Goal: Book appointment/travel/reservation

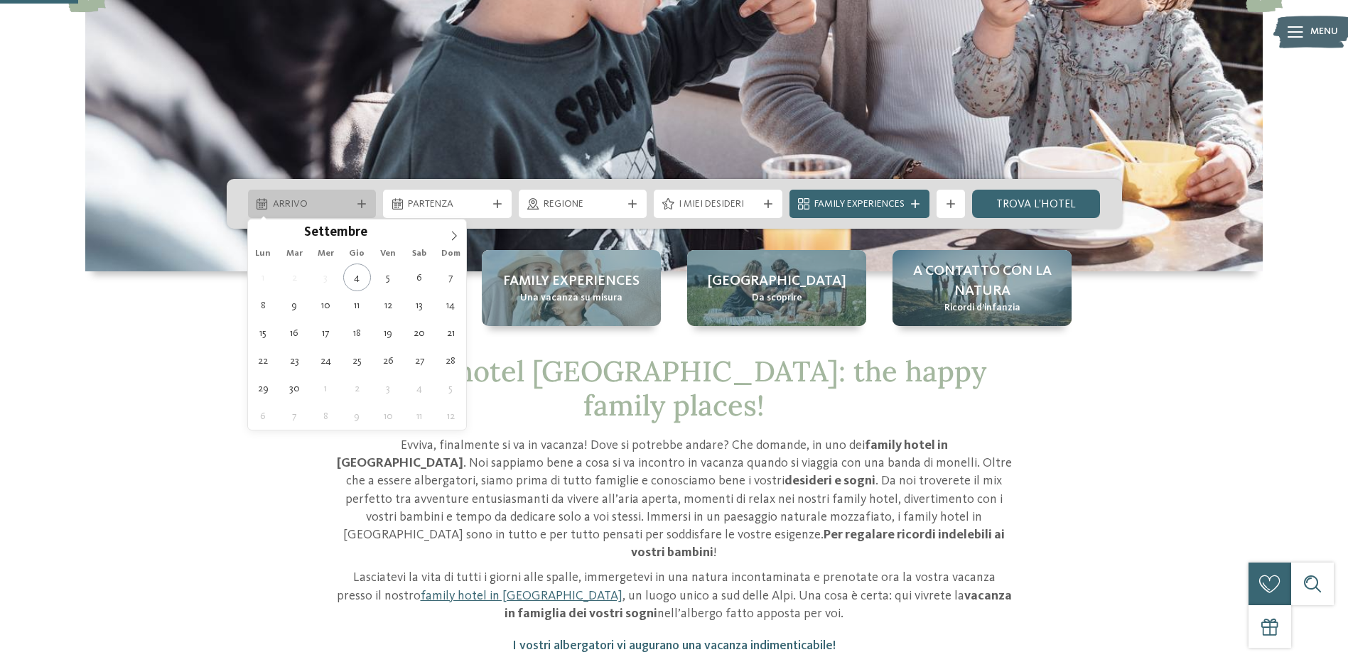
click at [328, 196] on div "Arrivo" at bounding box center [312, 204] width 86 height 16
click at [453, 234] on icon at bounding box center [454, 236] width 10 height 10
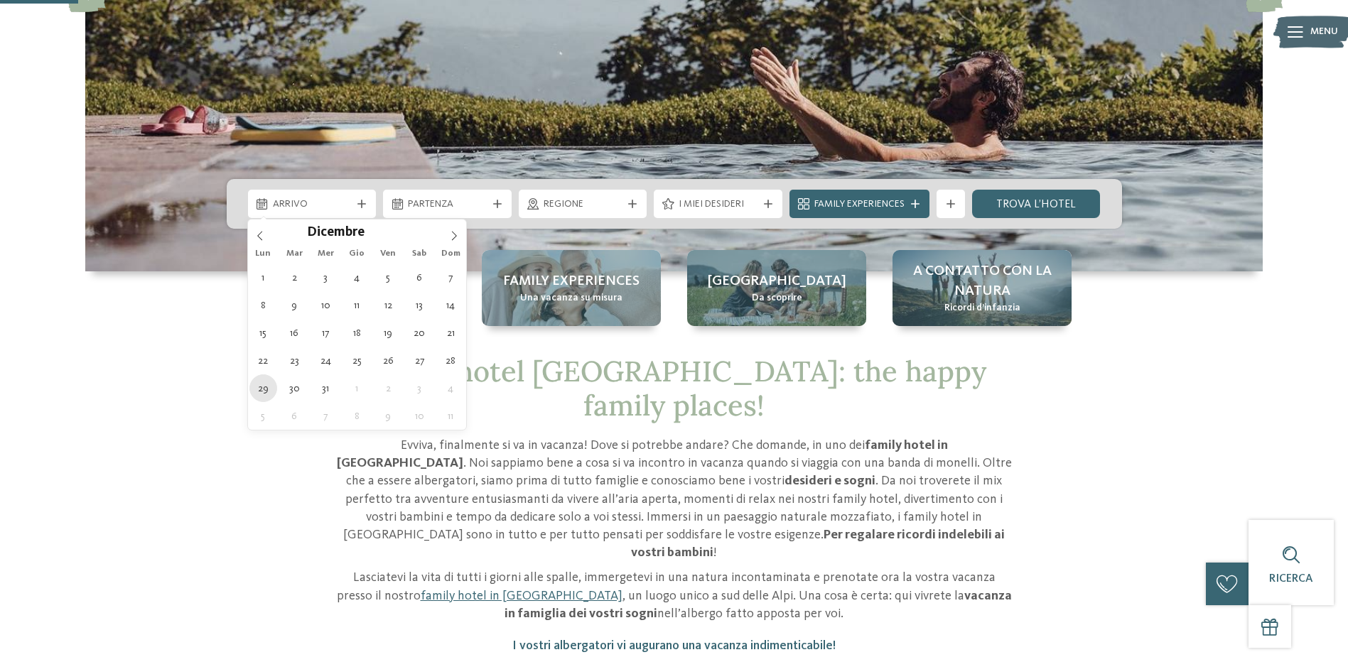
type div "29.12.2025"
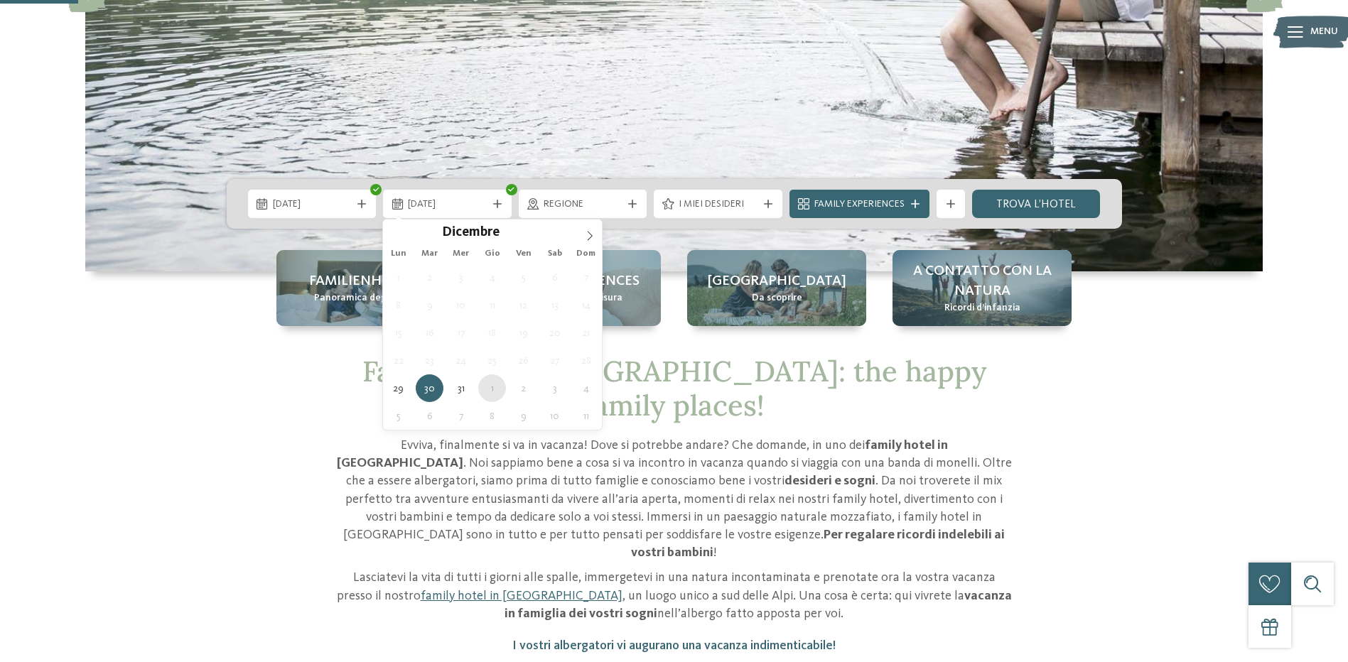
type div "01.01.2026"
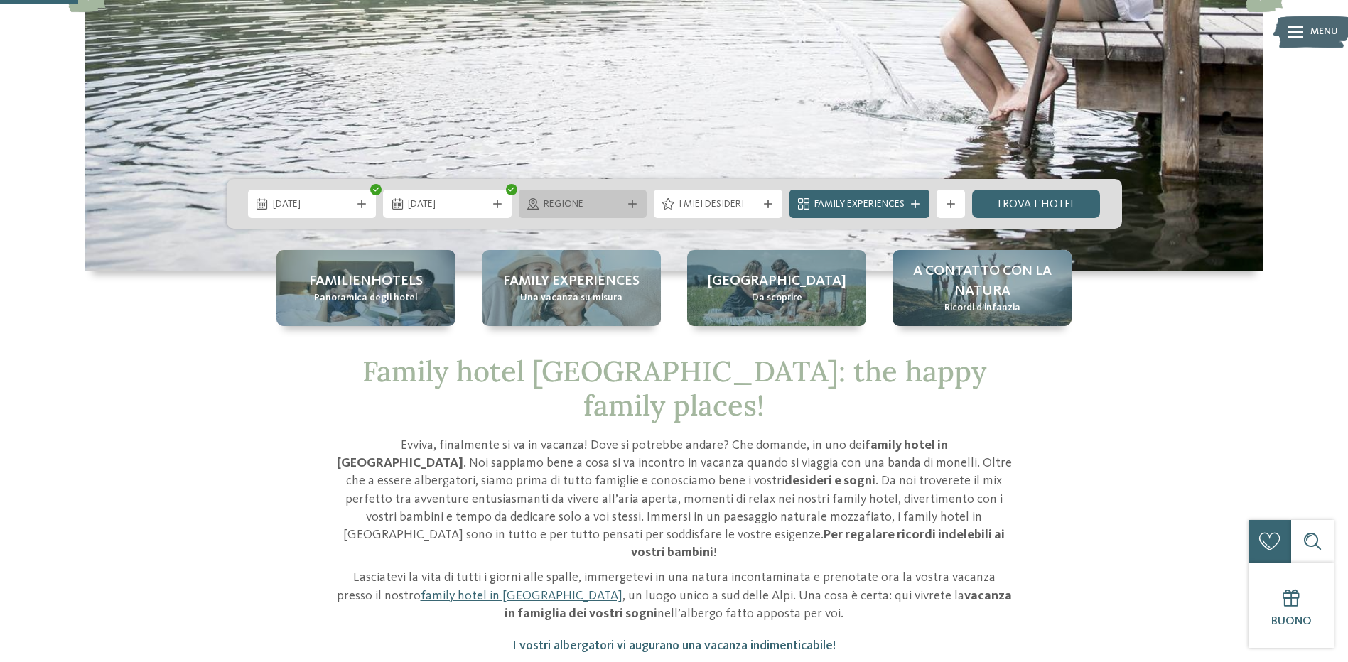
click at [622, 202] on div "Regione" at bounding box center [583, 204] width 86 height 16
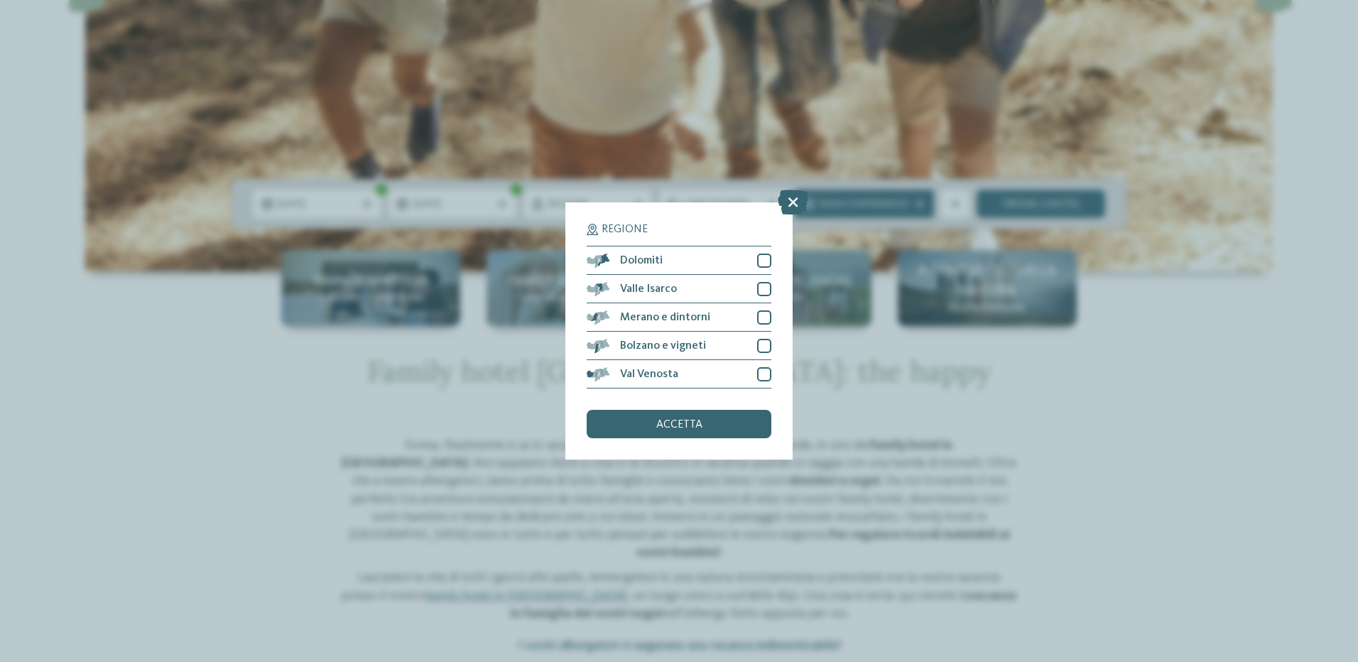
click at [1018, 394] on div "Regione Dolomiti" at bounding box center [679, 331] width 1358 height 662
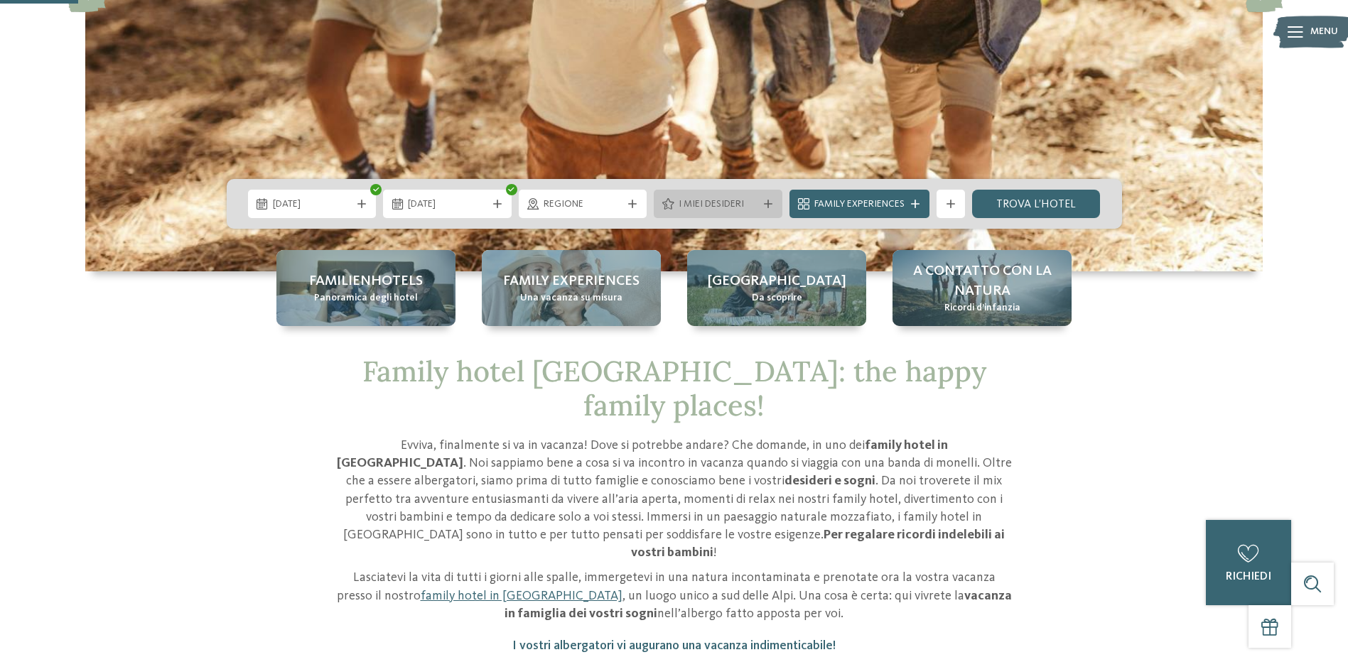
click at [705, 199] on span "I miei desideri" at bounding box center [717, 204] width 79 height 14
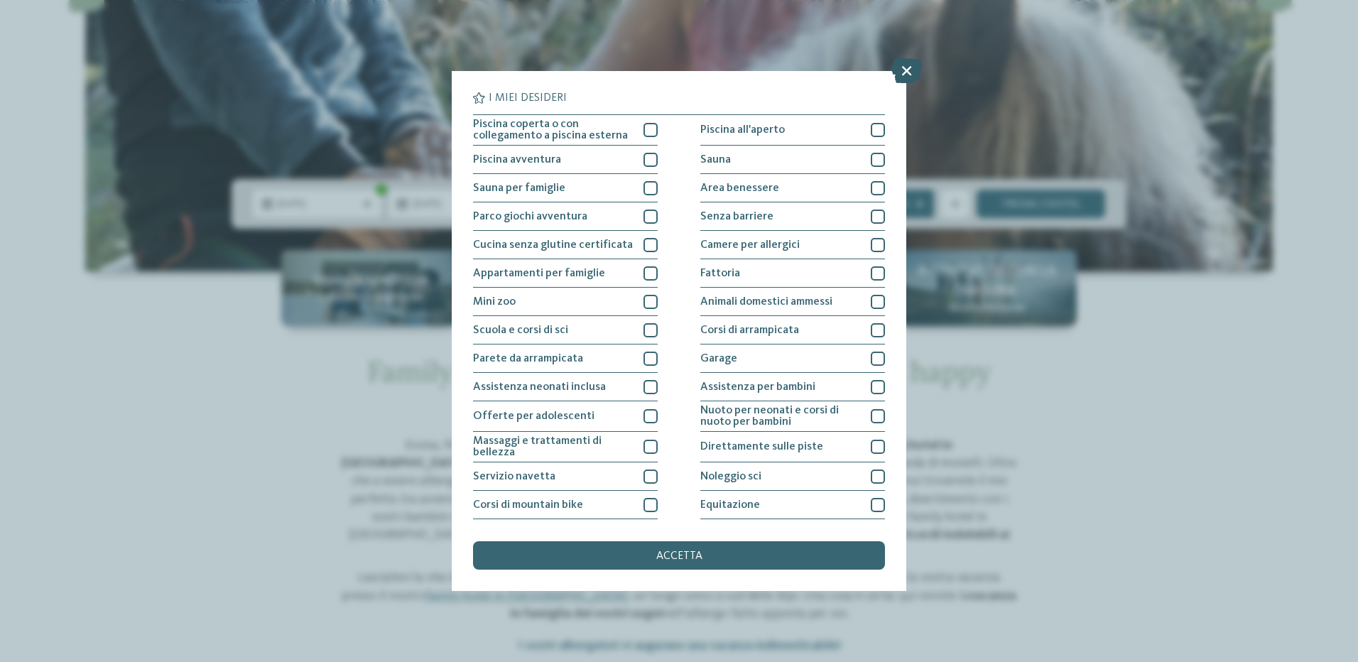
click at [902, 72] on icon at bounding box center [907, 70] width 31 height 25
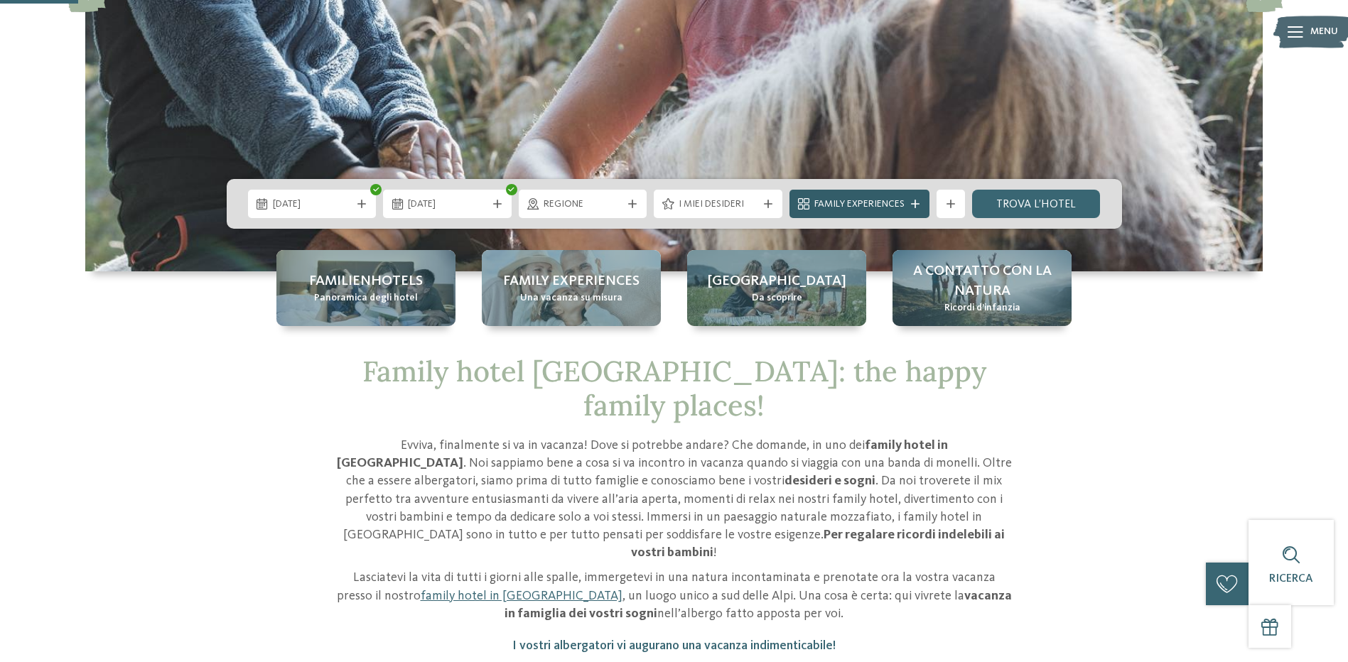
click at [874, 204] on span "Family Experiences" at bounding box center [859, 204] width 90 height 14
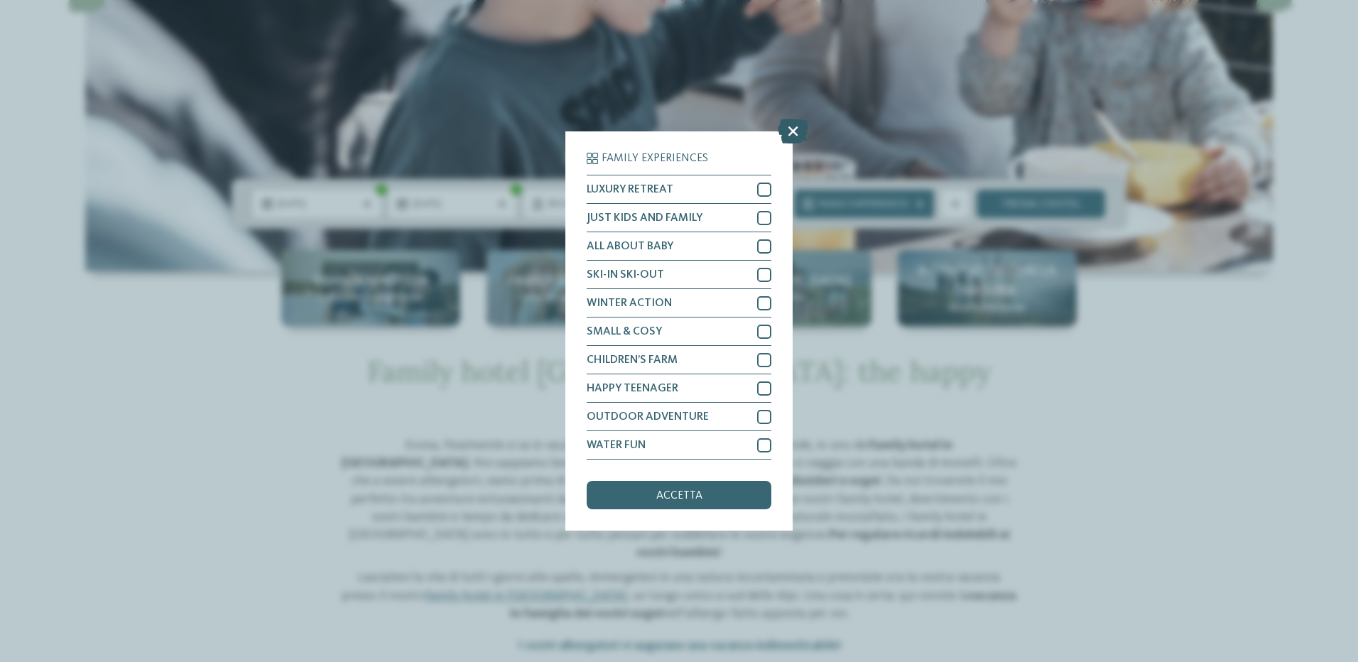
click at [788, 130] on icon at bounding box center [793, 131] width 31 height 25
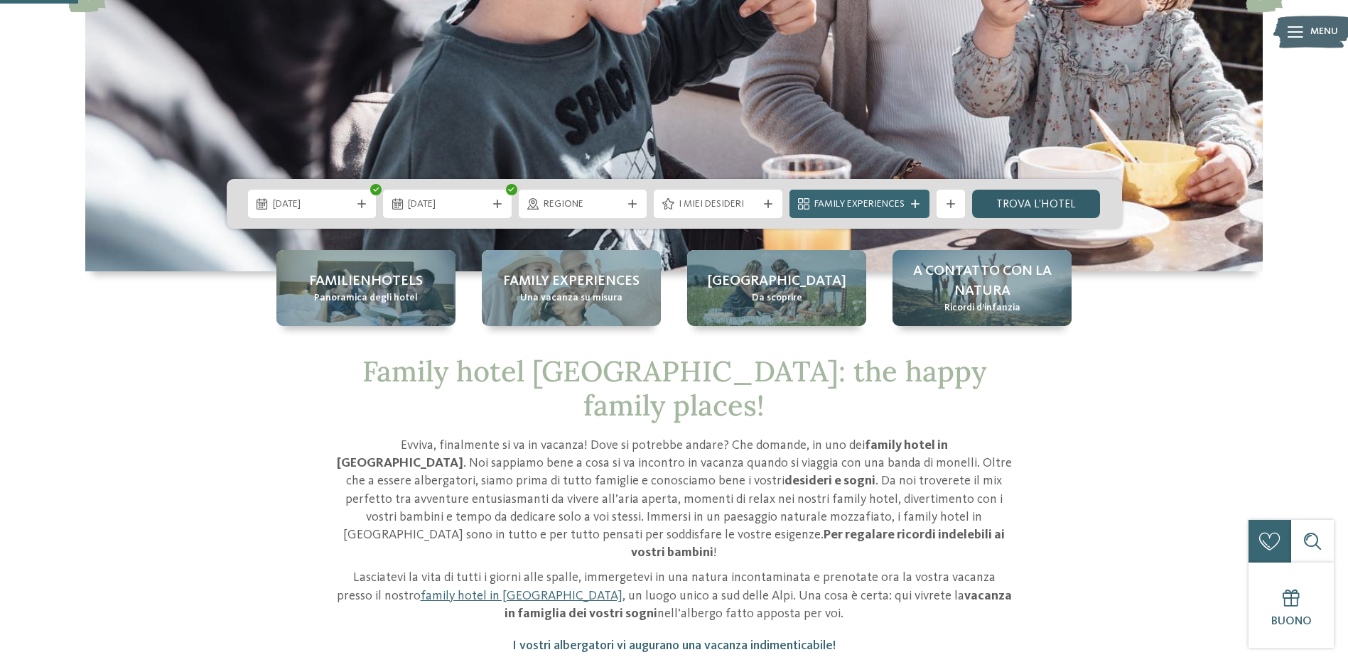
click at [1010, 195] on link "trova l’hotel" at bounding box center [1036, 204] width 129 height 28
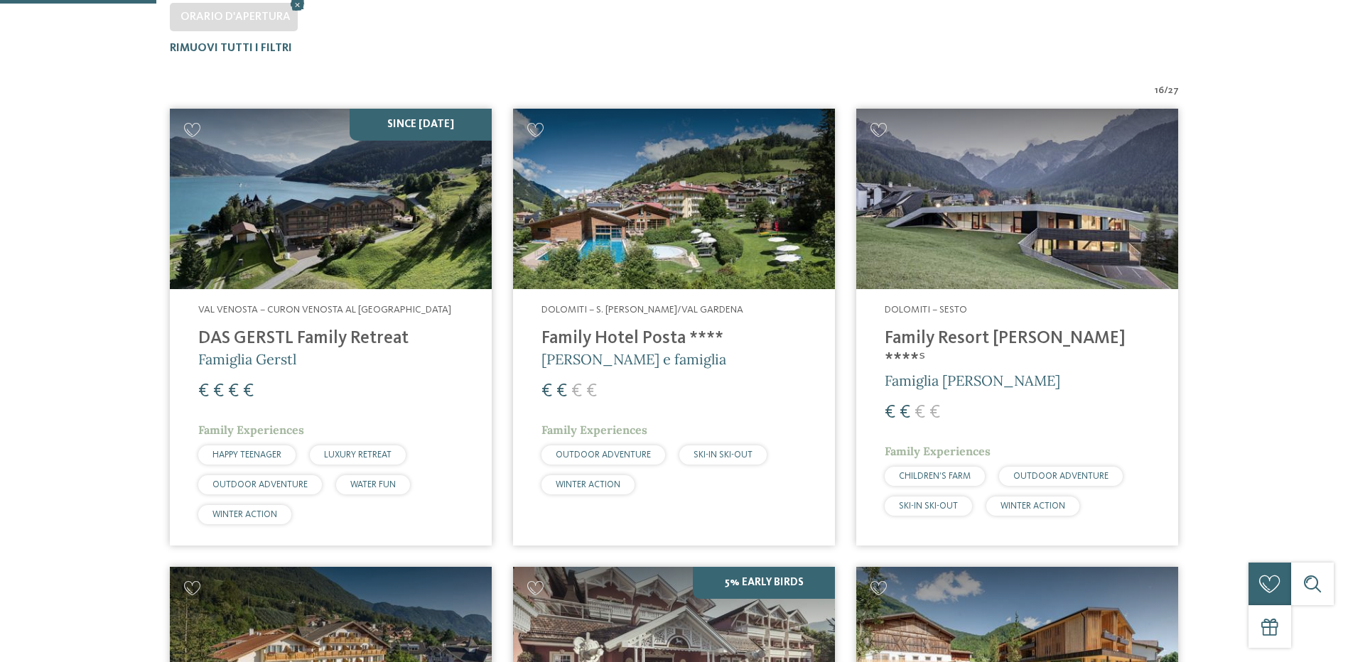
scroll to position [466, 0]
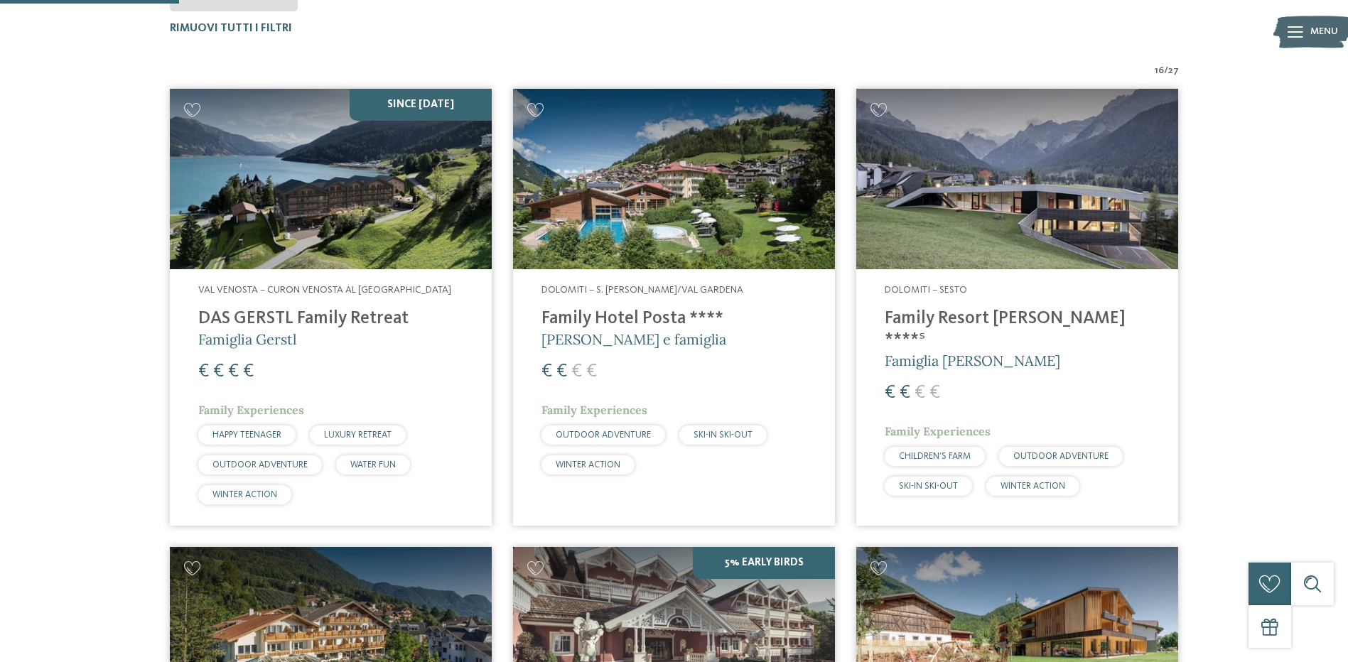
click at [997, 249] on img at bounding box center [1017, 179] width 322 height 181
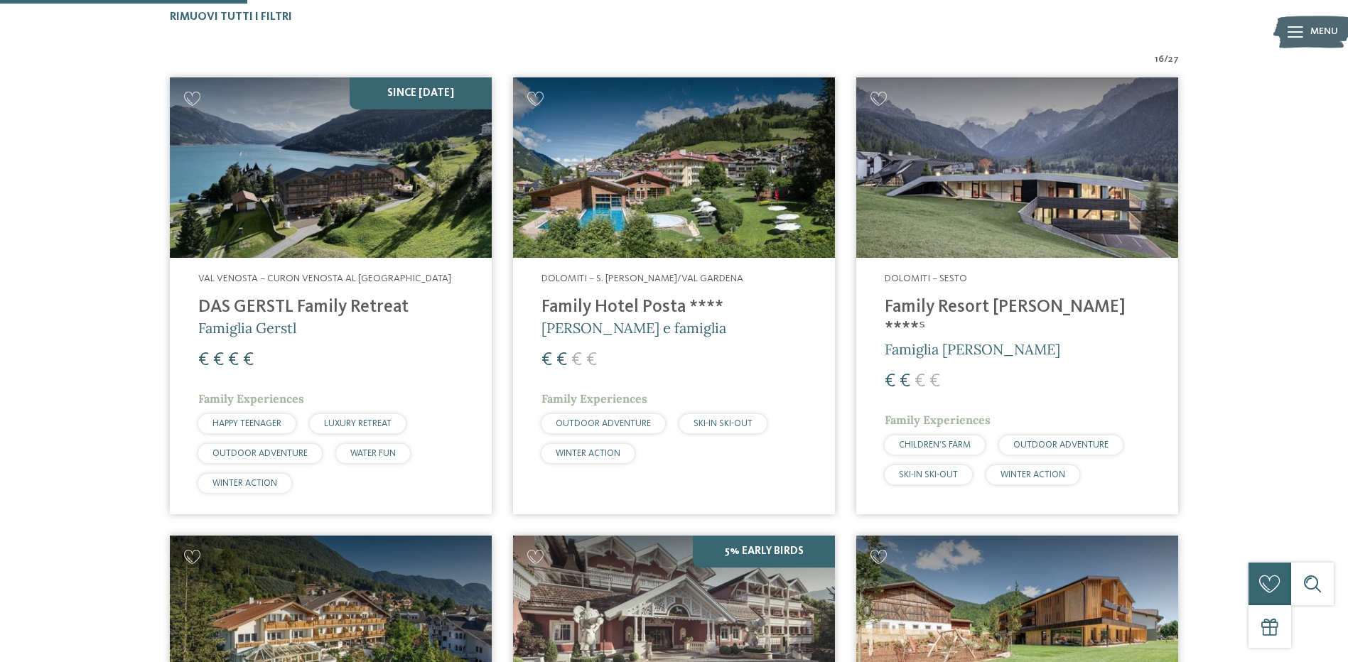
scroll to position [395, 0]
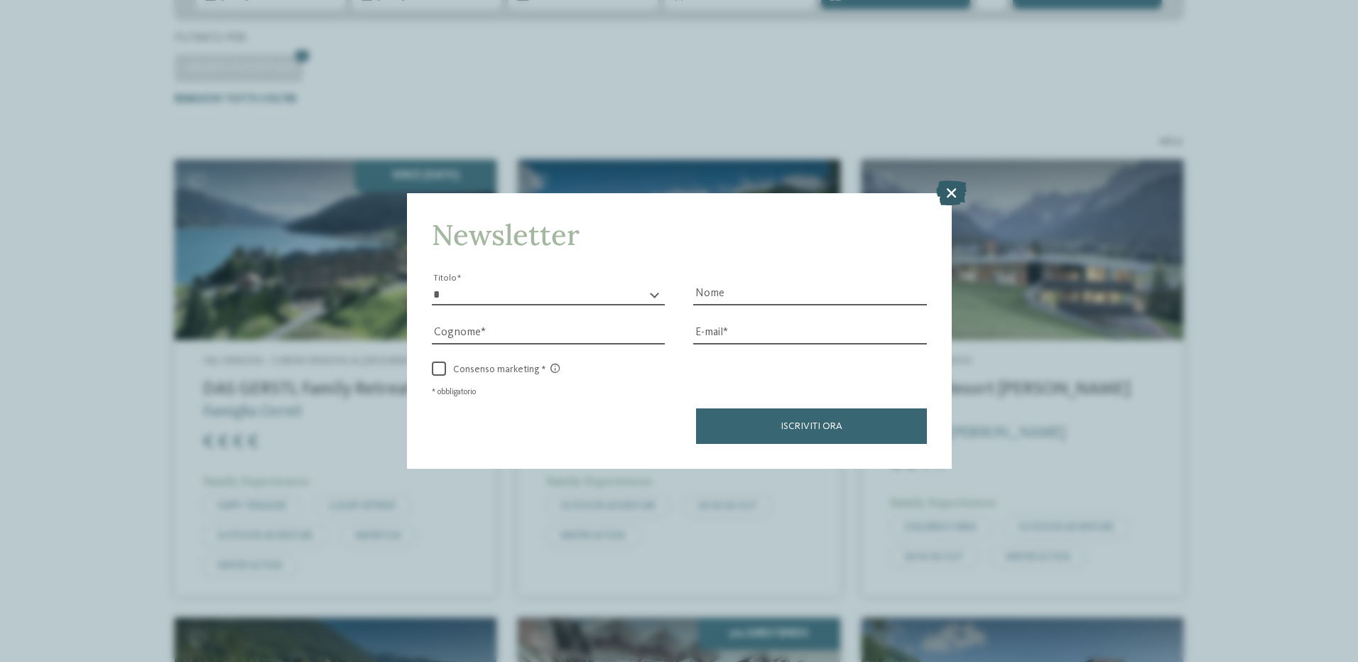
click at [960, 198] on icon at bounding box center [951, 192] width 31 height 25
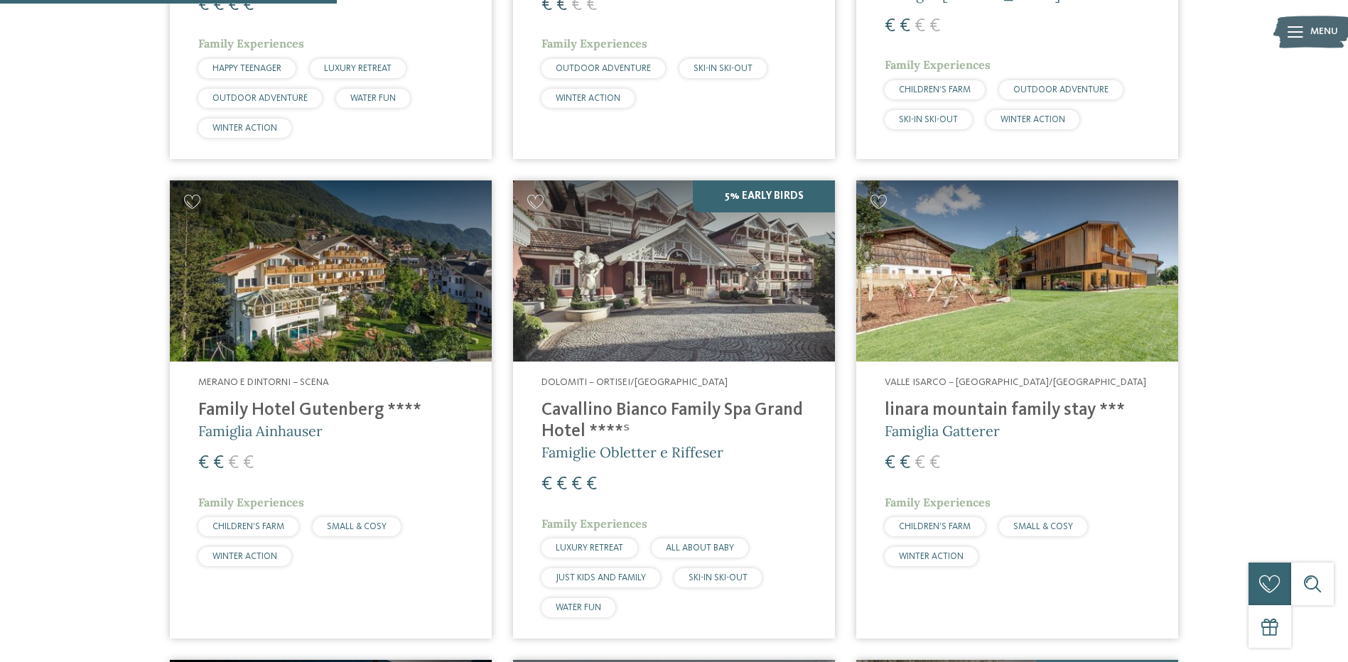
scroll to position [892, 0]
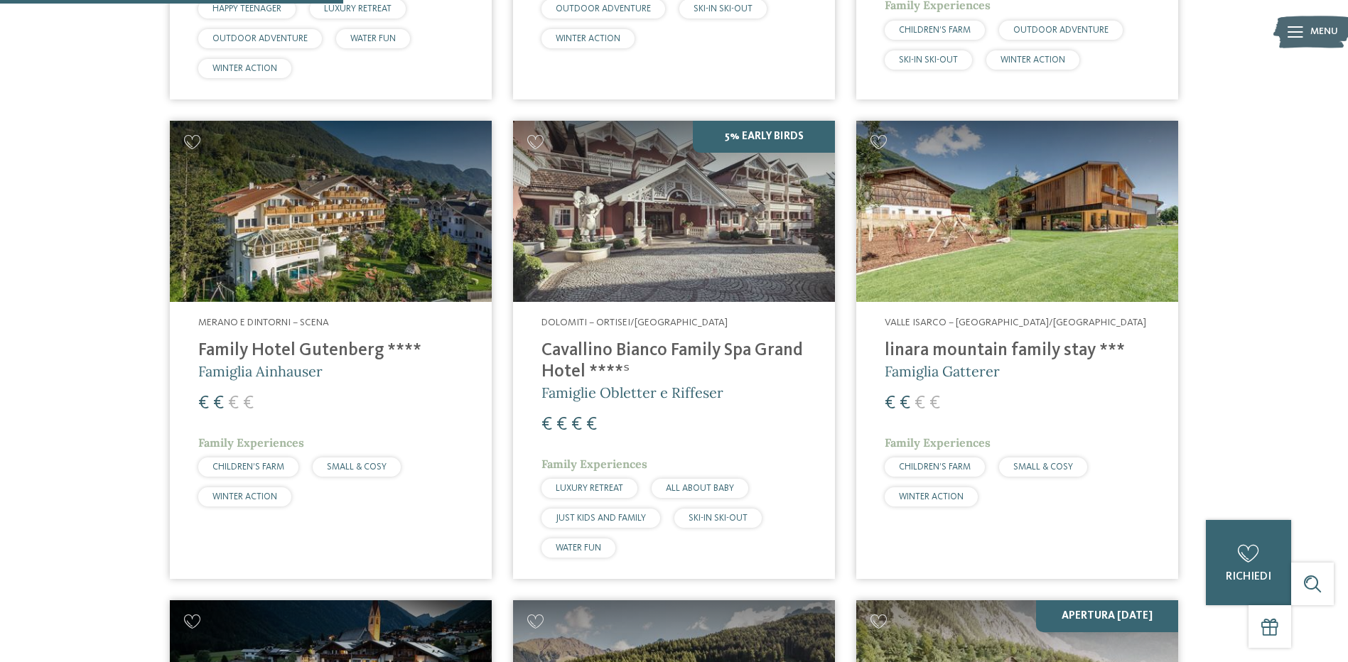
click at [986, 352] on h4 "linara mountain family stay ***" at bounding box center [1016, 350] width 265 height 21
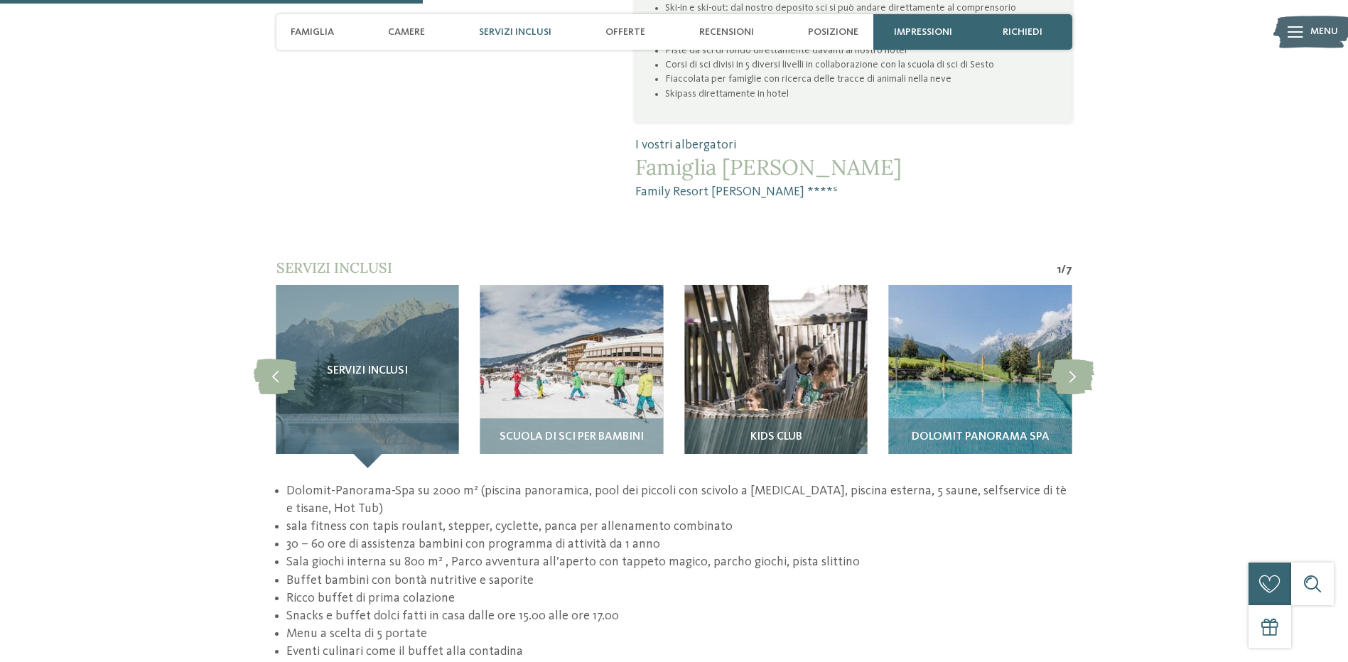
scroll to position [1350, 0]
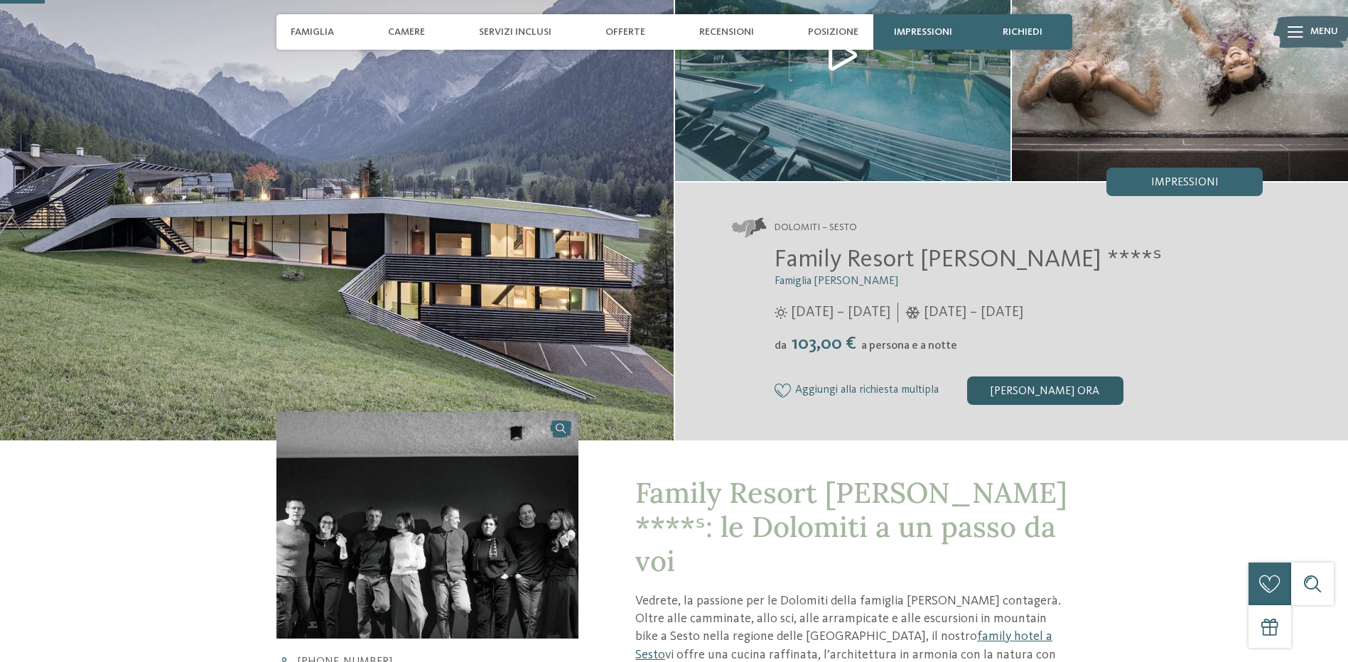
click at [1067, 395] on div "[PERSON_NAME] ora" at bounding box center [1045, 390] width 156 height 28
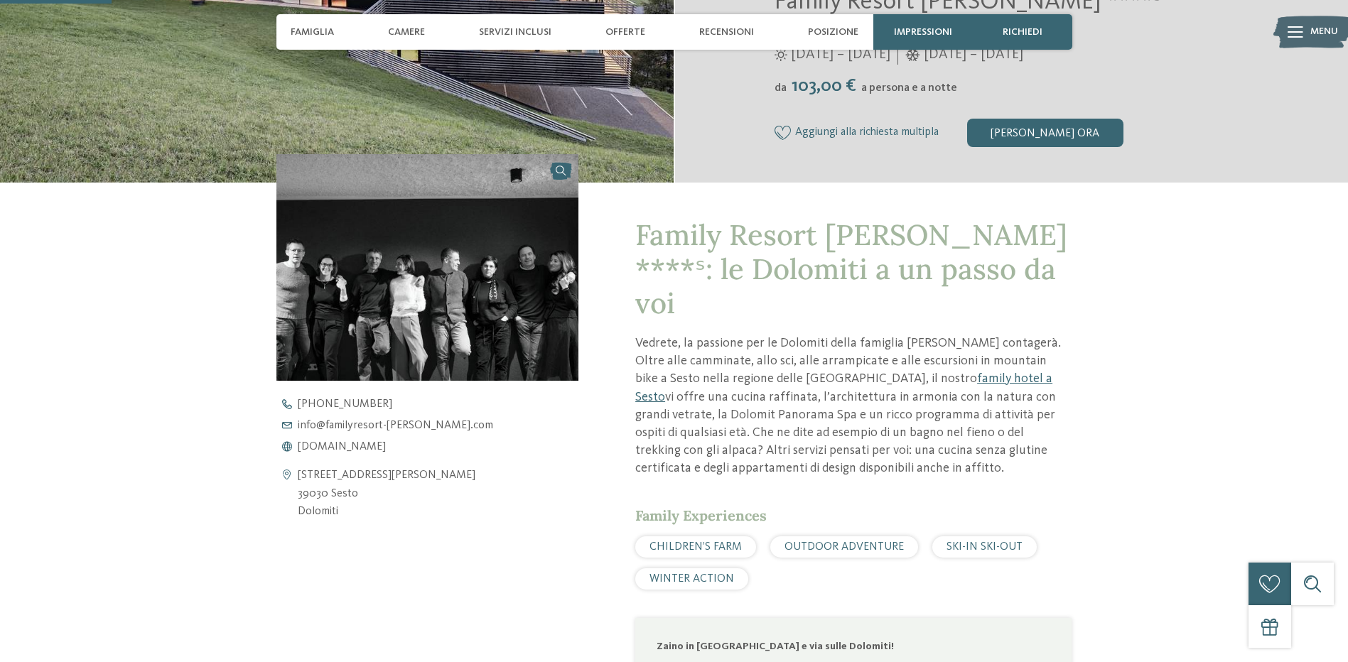
scroll to position [355, 0]
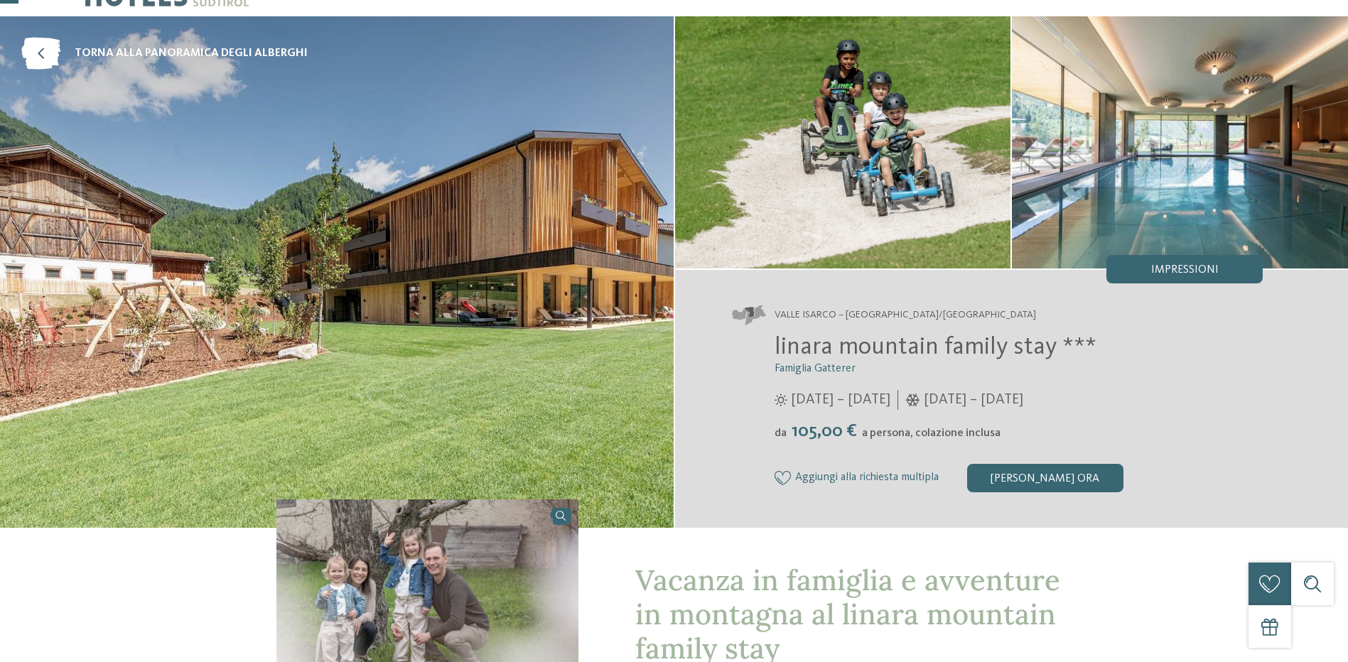
scroll to position [71, 0]
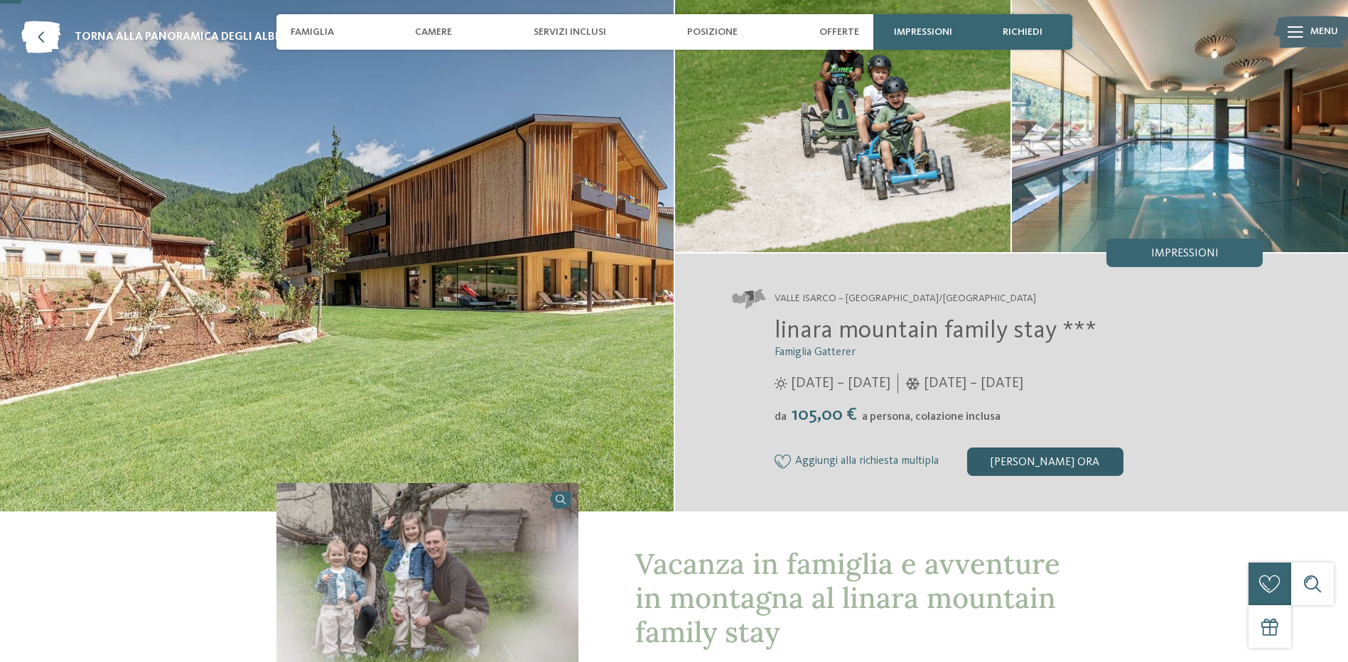
click at [1034, 459] on div "[PERSON_NAME] ora" at bounding box center [1045, 462] width 156 height 28
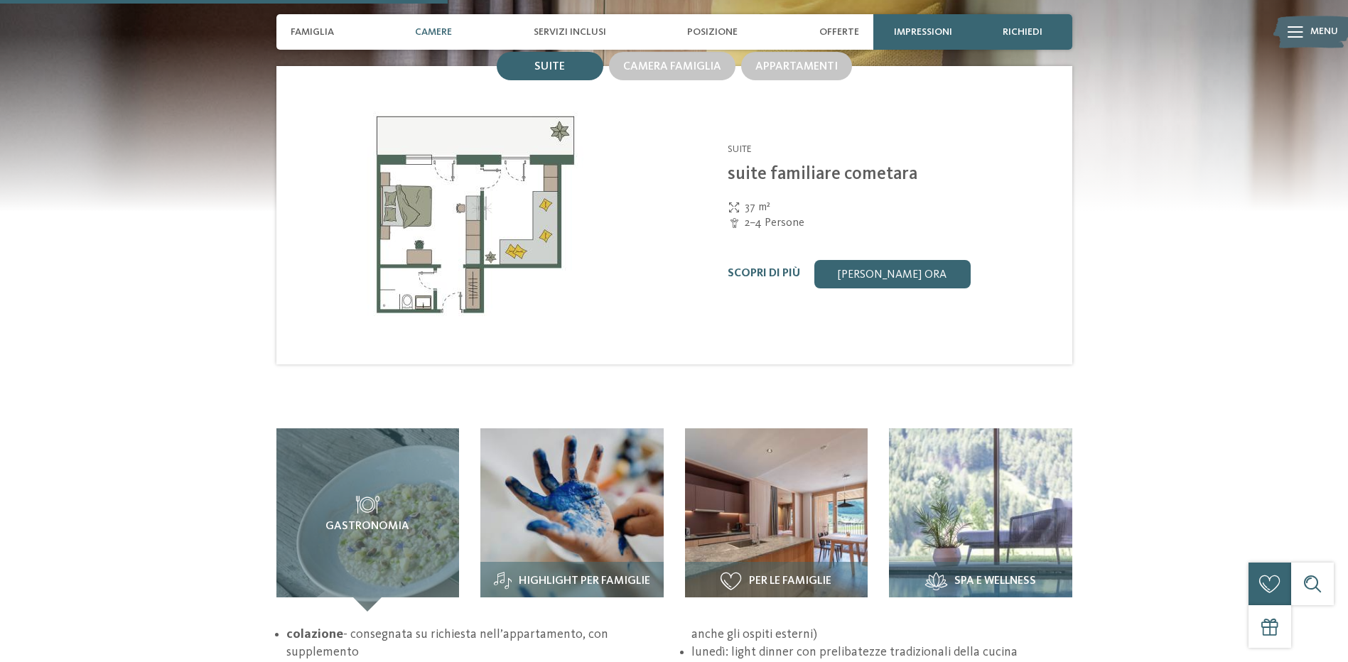
scroll to position [1517, 0]
